Goal: Register for event/course

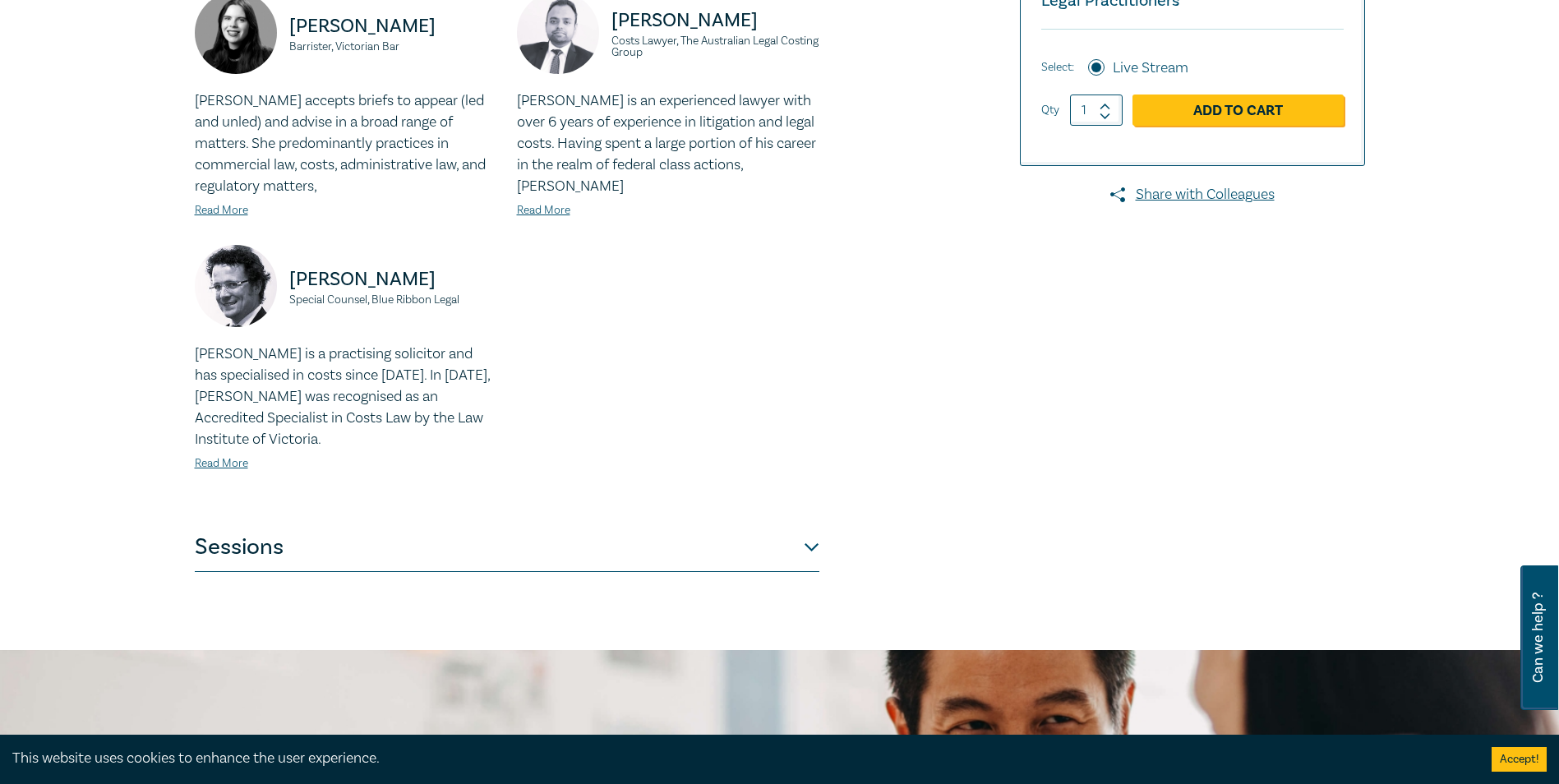
scroll to position [329, 0]
